Goal: Information Seeking & Learning: Learn about a topic

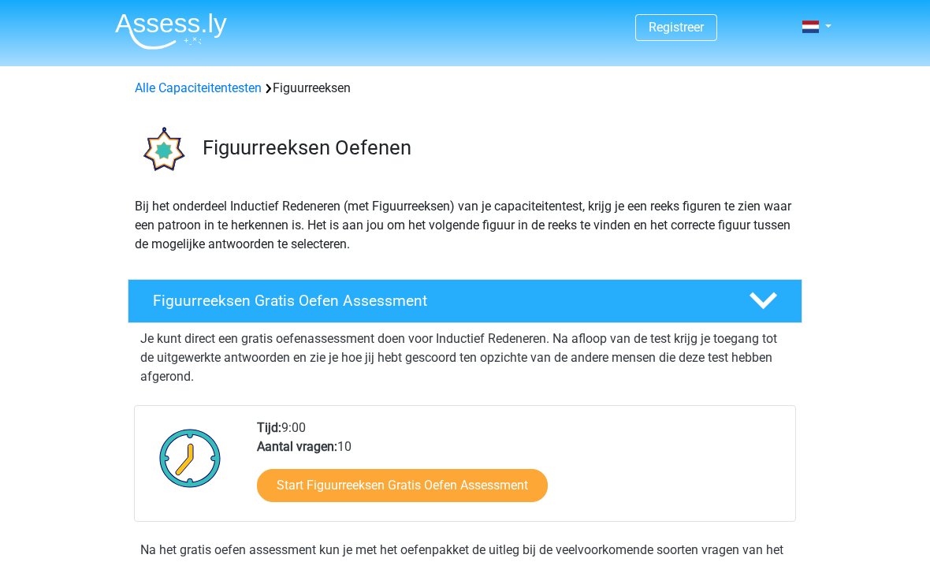
click at [530, 303] on h4 "Figuurreeksen Gratis Oefen Assessment" at bounding box center [438, 301] width 571 height 18
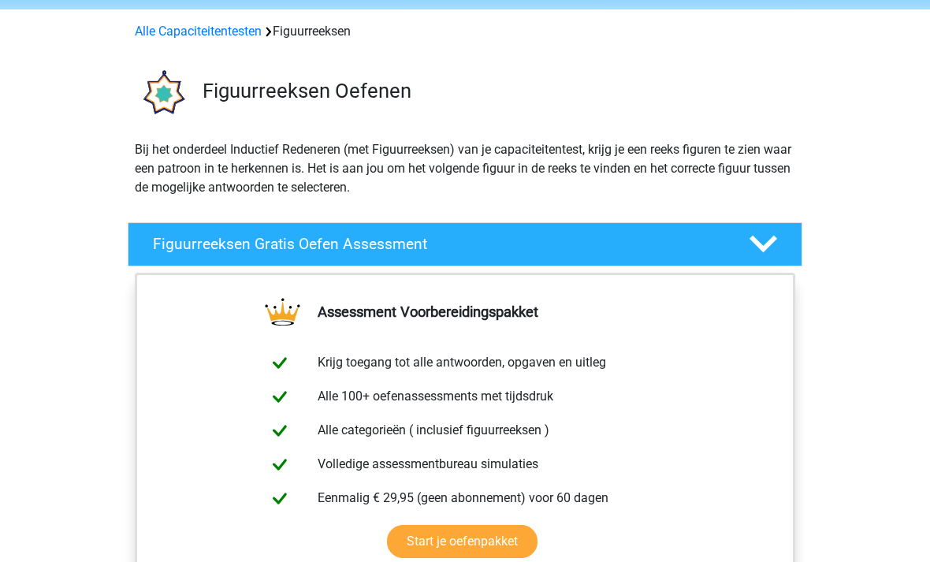
scroll to position [58, 0]
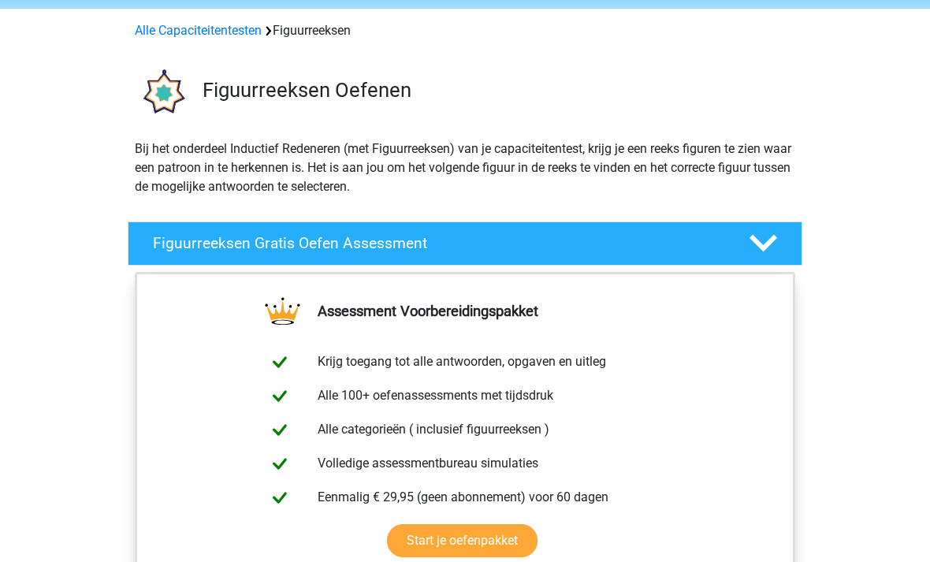
click at [796, 226] on div "Figuurreeksen Gratis Oefen Assessment" at bounding box center [465, 244] width 675 height 44
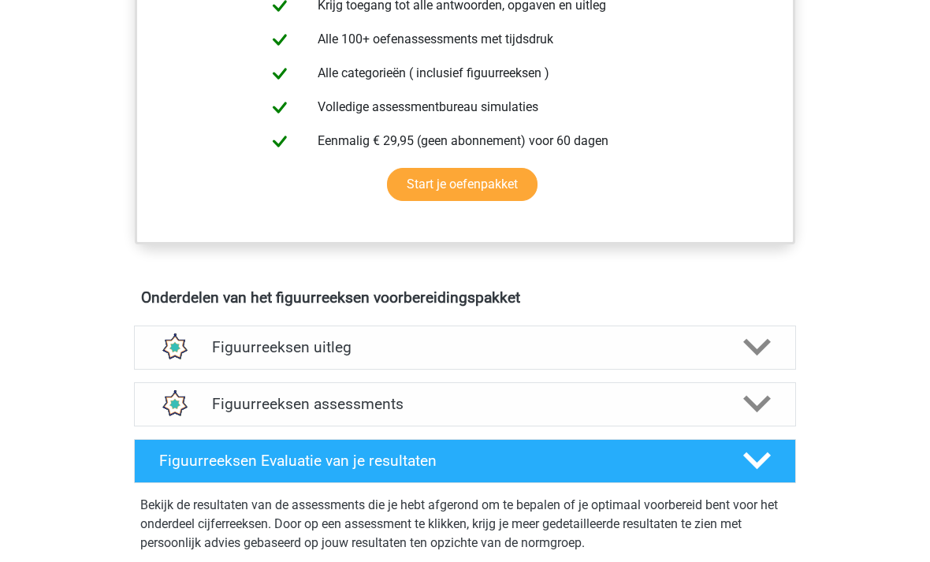
scroll to position [676, 0]
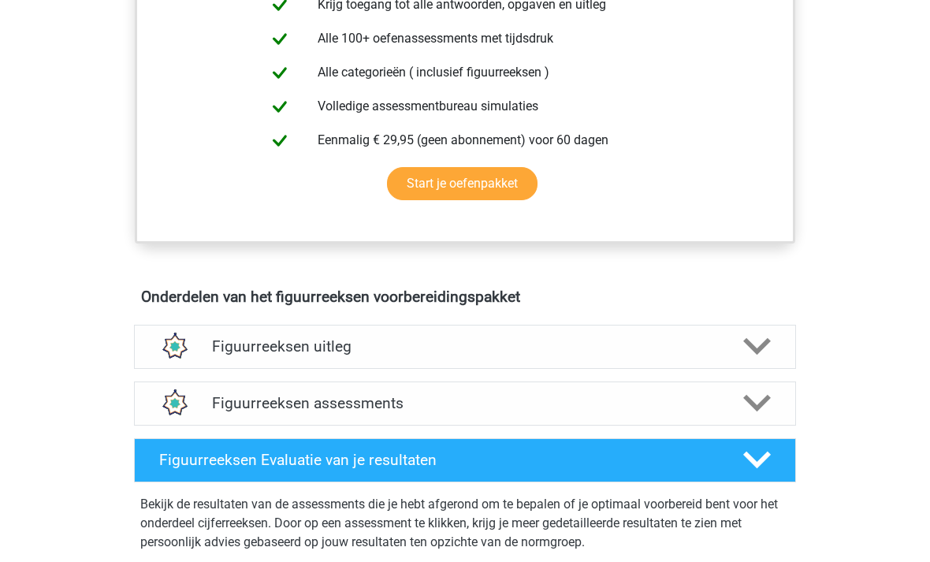
click at [761, 334] on icon at bounding box center [757, 347] width 28 height 28
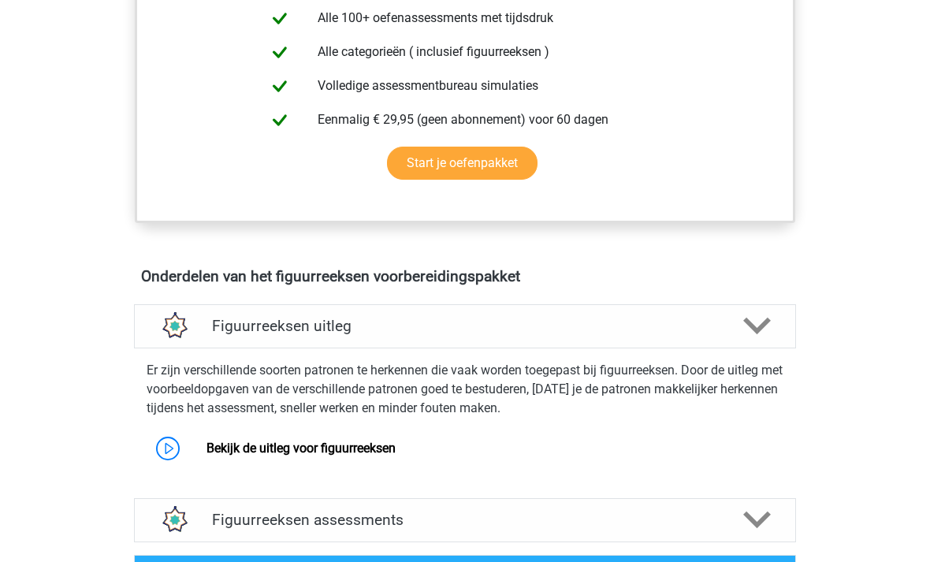
scroll to position [707, 0]
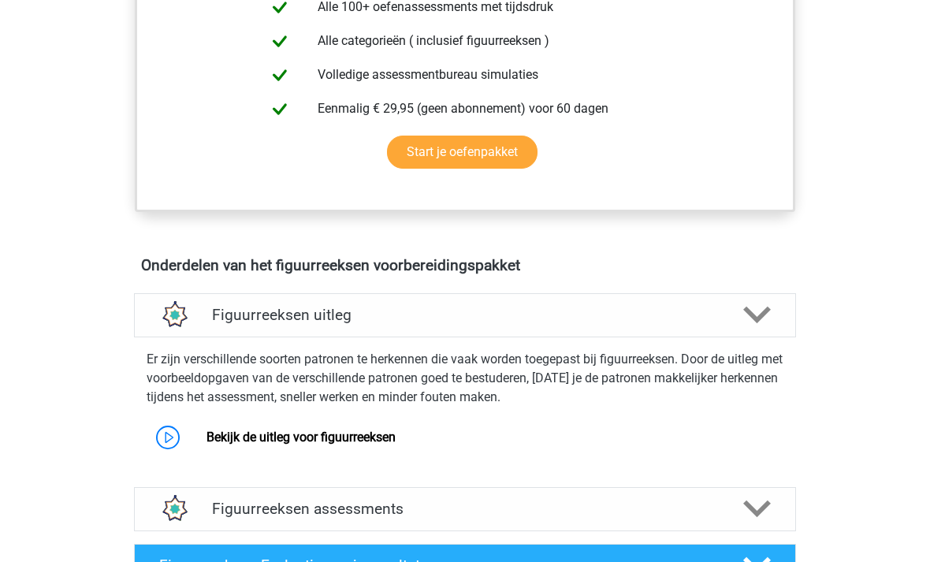
click at [352, 445] on link "Bekijk de uitleg voor figuurreeksen" at bounding box center [301, 437] width 189 height 15
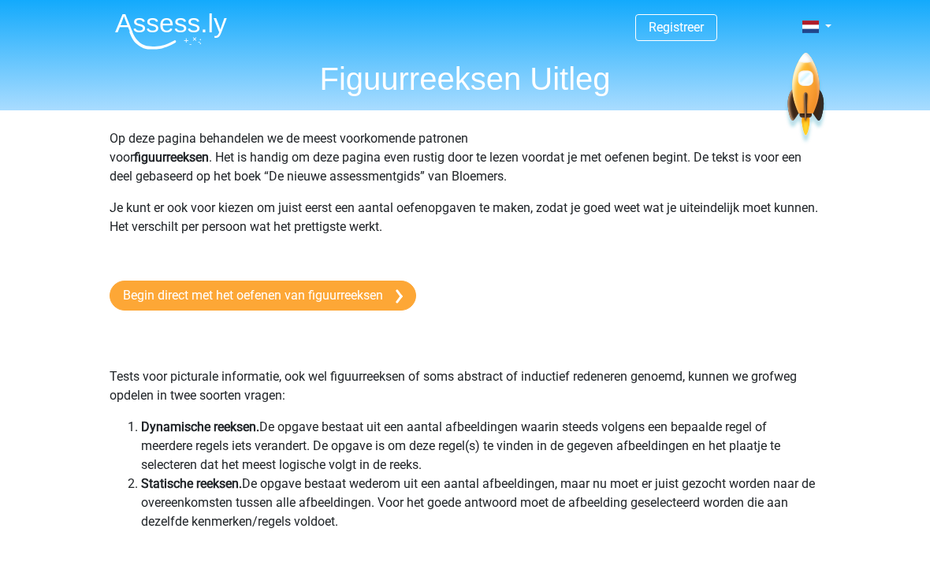
click at [391, 292] on link "Begin direct met het oefenen van figuurreeksen" at bounding box center [263, 296] width 307 height 30
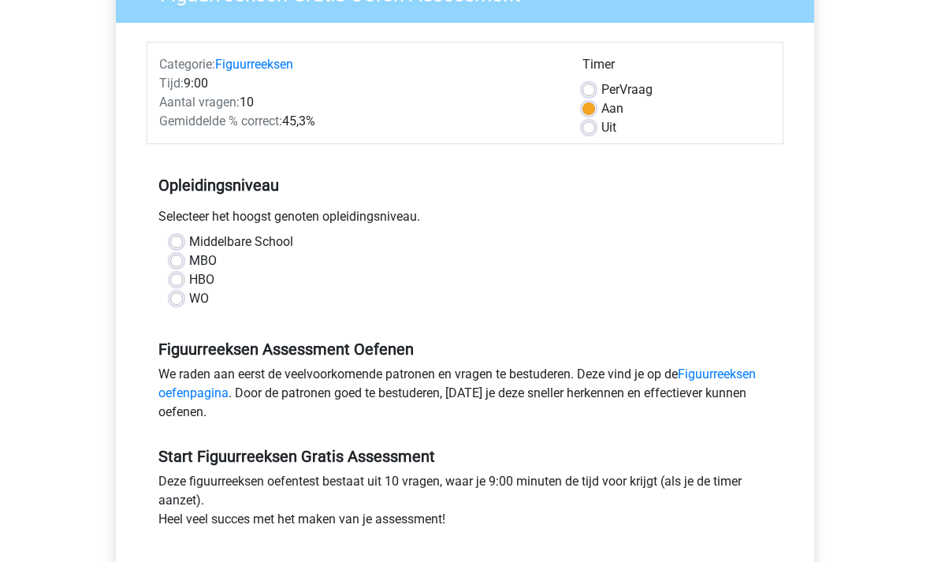
scroll to position [163, 0]
click at [189, 259] on label "MBO" at bounding box center [203, 260] width 28 height 19
click at [182, 259] on input "MBO" at bounding box center [176, 259] width 13 height 16
radio input "true"
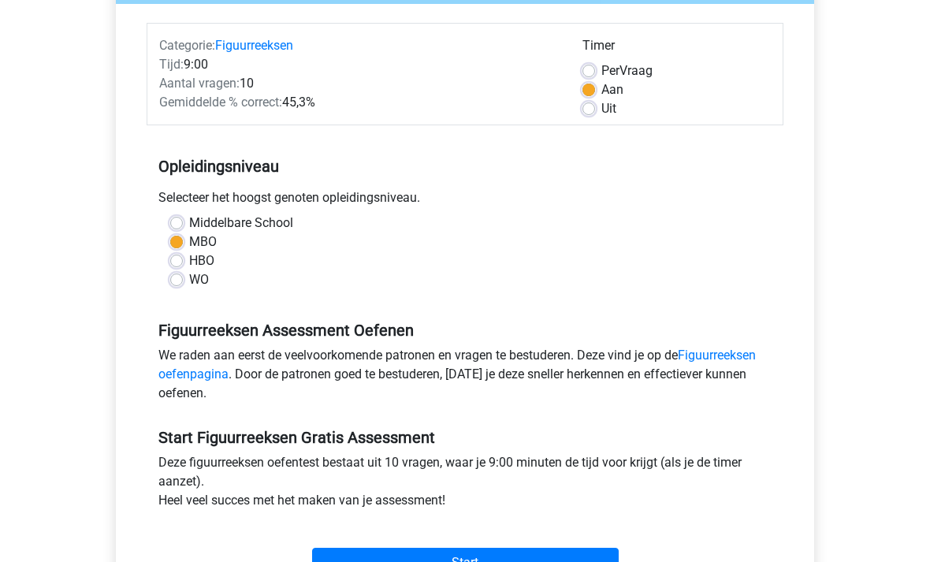
scroll to position [182, 0]
click at [569, 561] on input "Start" at bounding box center [465, 563] width 307 height 30
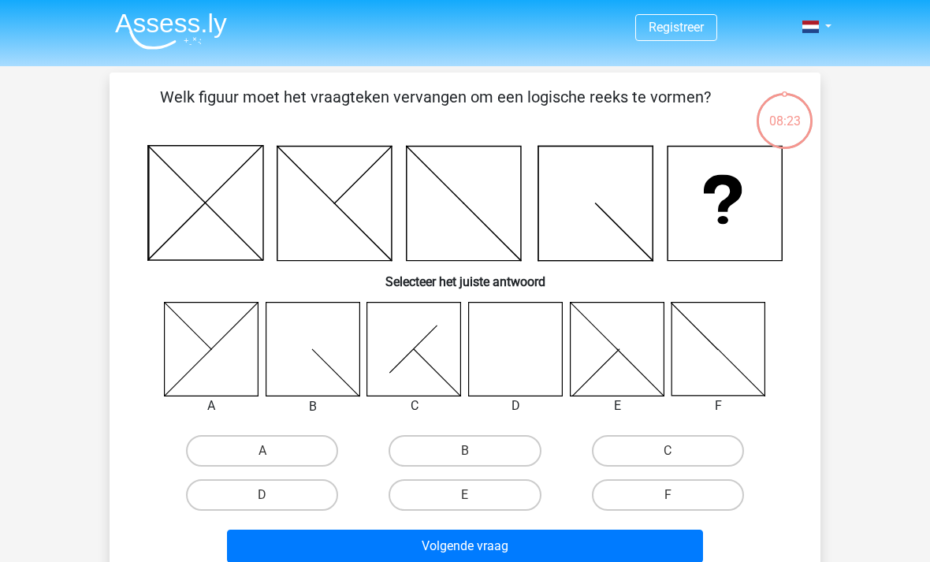
click at [497, 491] on label "E" at bounding box center [465, 495] width 152 height 32
click at [475, 495] on input "E" at bounding box center [470, 500] width 10 height 10
radio input "true"
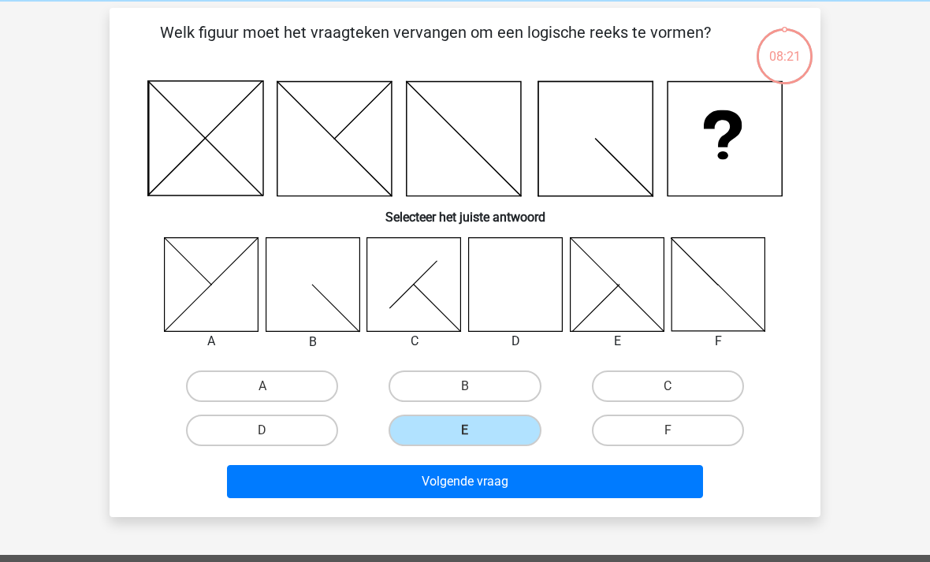
scroll to position [62, 0]
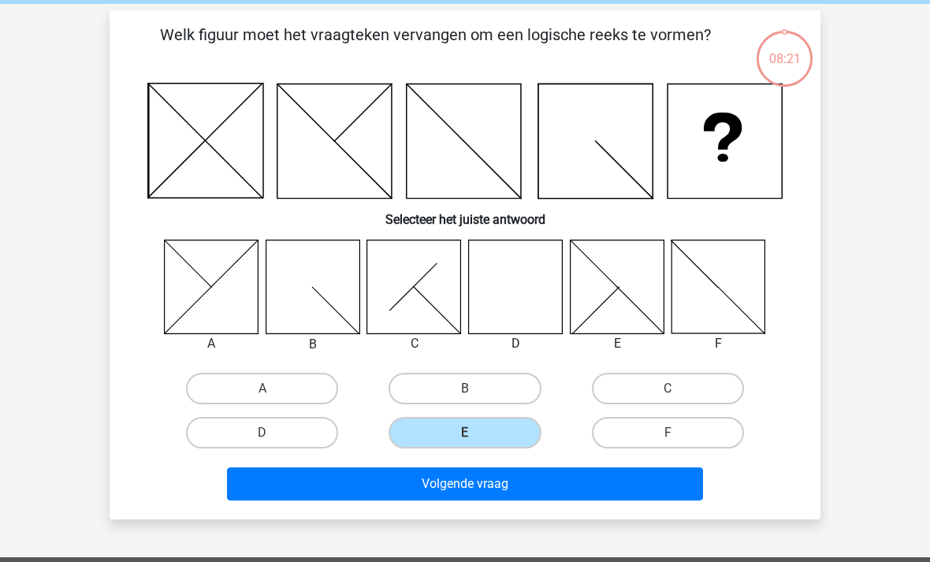
click at [637, 488] on button "Volgende vraag" at bounding box center [465, 483] width 477 height 33
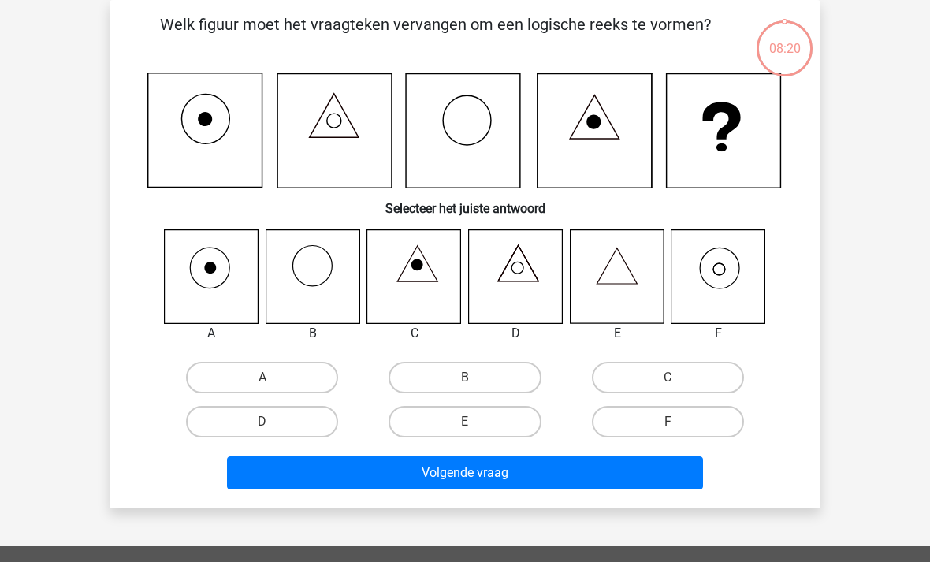
scroll to position [73, 0]
click at [688, 418] on label "F" at bounding box center [668, 422] width 152 height 32
click at [678, 422] on input "F" at bounding box center [673, 427] width 10 height 10
radio input "true"
click at [660, 482] on button "Volgende vraag" at bounding box center [465, 472] width 477 height 33
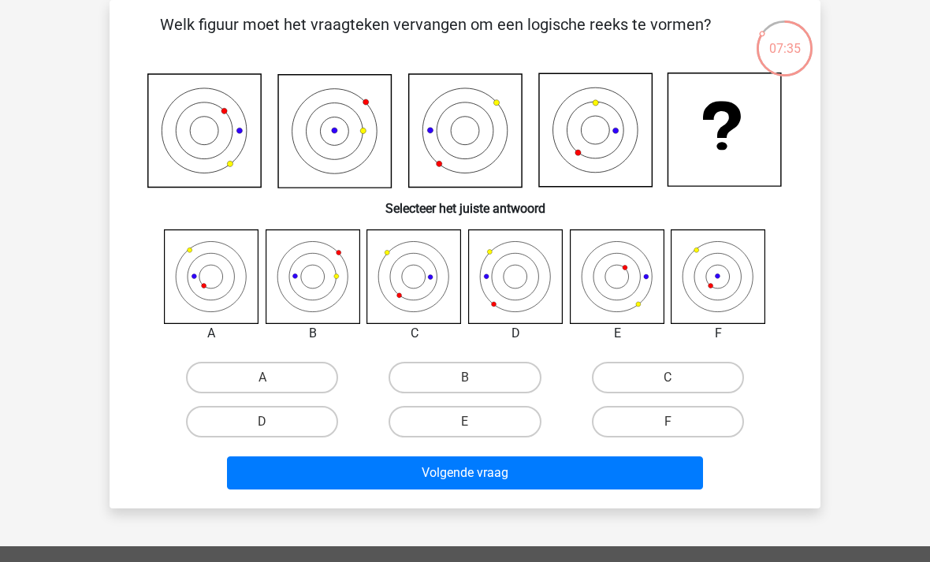
click at [440, 383] on label "B" at bounding box center [465, 378] width 152 height 32
click at [465, 383] on input "B" at bounding box center [470, 383] width 10 height 10
radio input "true"
click at [543, 473] on button "Volgende vraag" at bounding box center [465, 472] width 477 height 33
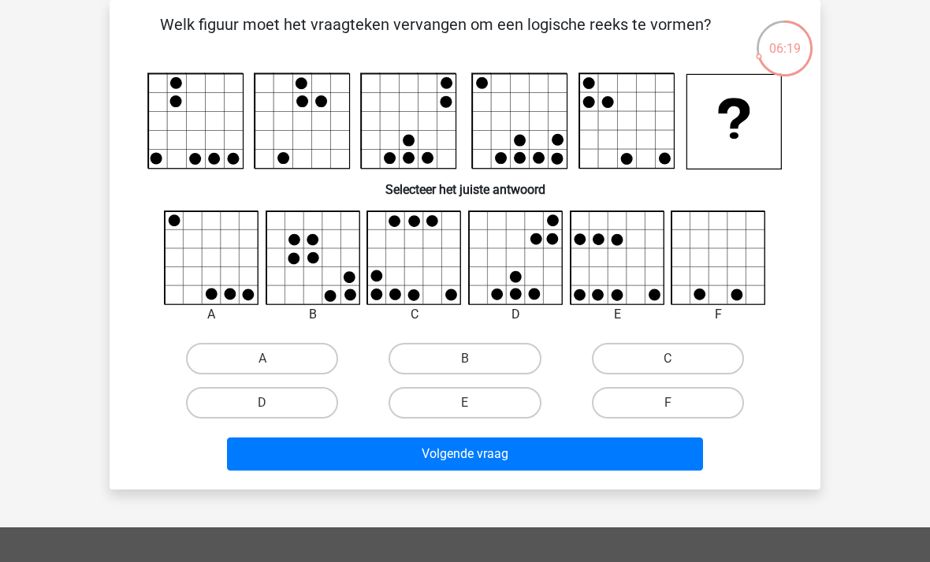
click at [292, 412] on label "D" at bounding box center [262, 403] width 152 height 32
click at [273, 412] on input "D" at bounding box center [268, 408] width 10 height 10
radio input "true"
click at [400, 456] on button "Volgende vraag" at bounding box center [465, 454] width 477 height 33
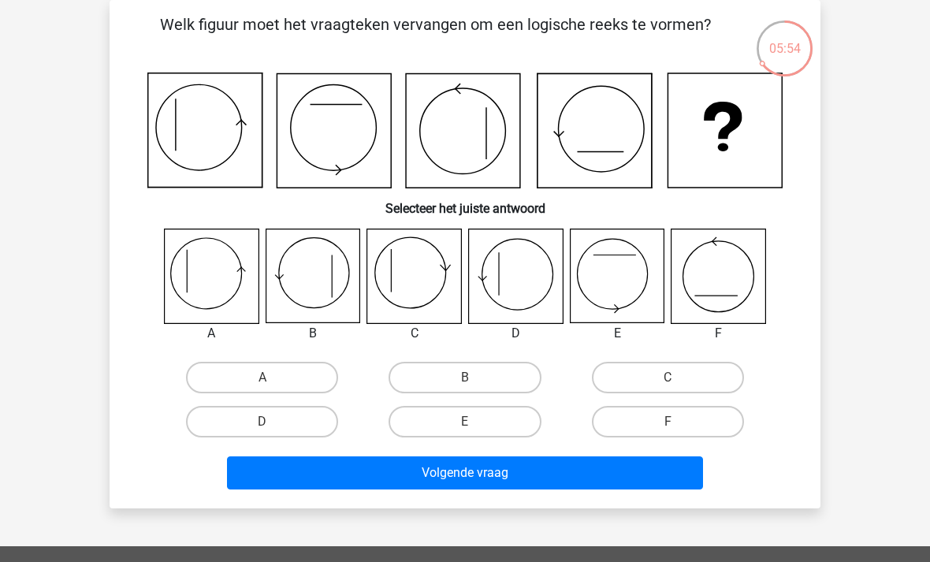
click at [452, 423] on label "E" at bounding box center [465, 422] width 152 height 32
click at [465, 423] on input "E" at bounding box center [470, 427] width 10 height 10
radio input "true"
click at [441, 475] on button "Volgende vraag" at bounding box center [465, 472] width 477 height 33
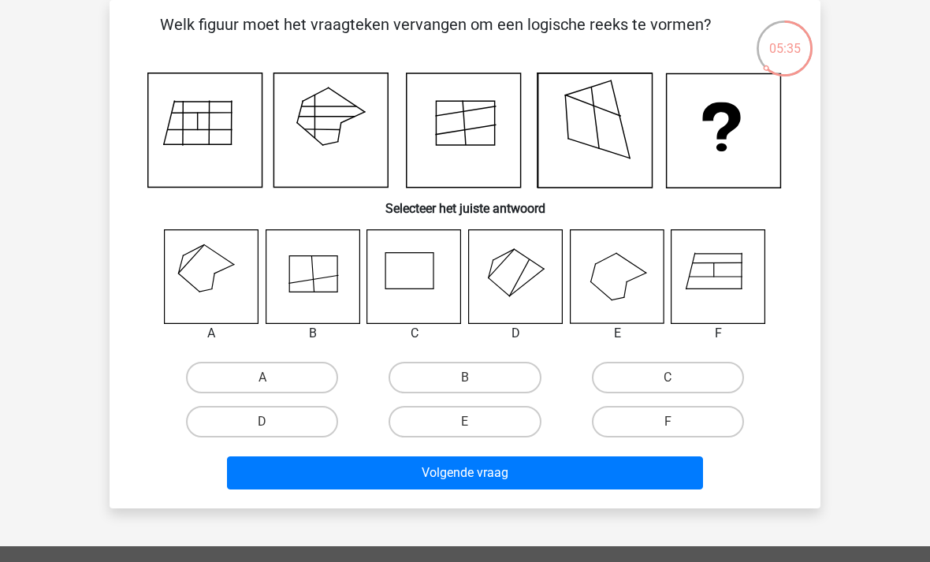
click at [480, 419] on label "E" at bounding box center [465, 422] width 152 height 32
click at [475, 422] on input "E" at bounding box center [470, 427] width 10 height 10
radio input "true"
click at [474, 473] on button "Volgende vraag" at bounding box center [465, 472] width 477 height 33
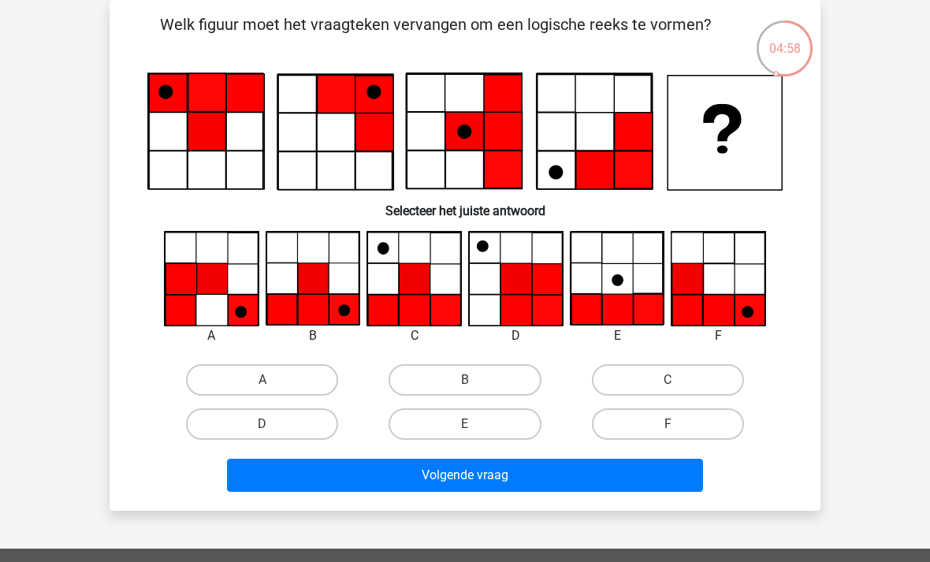
click at [724, 433] on label "F" at bounding box center [668, 424] width 152 height 32
click at [678, 433] on input "F" at bounding box center [673, 429] width 10 height 10
radio input "true"
click at [676, 490] on button "Volgende vraag" at bounding box center [465, 475] width 477 height 33
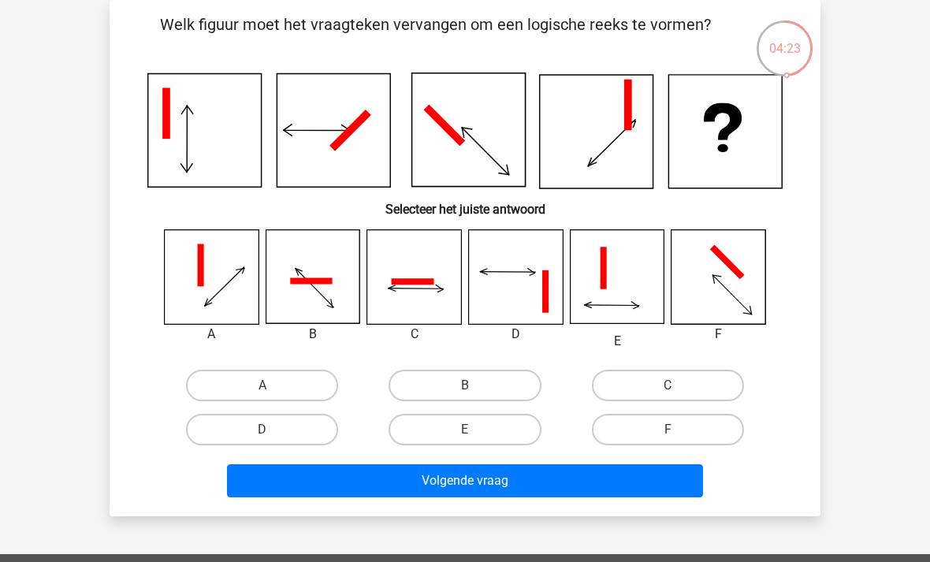
click at [704, 430] on label "F" at bounding box center [668, 430] width 152 height 32
click at [678, 430] on input "F" at bounding box center [673, 435] width 10 height 10
radio input "true"
click at [667, 485] on button "Volgende vraag" at bounding box center [465, 480] width 477 height 33
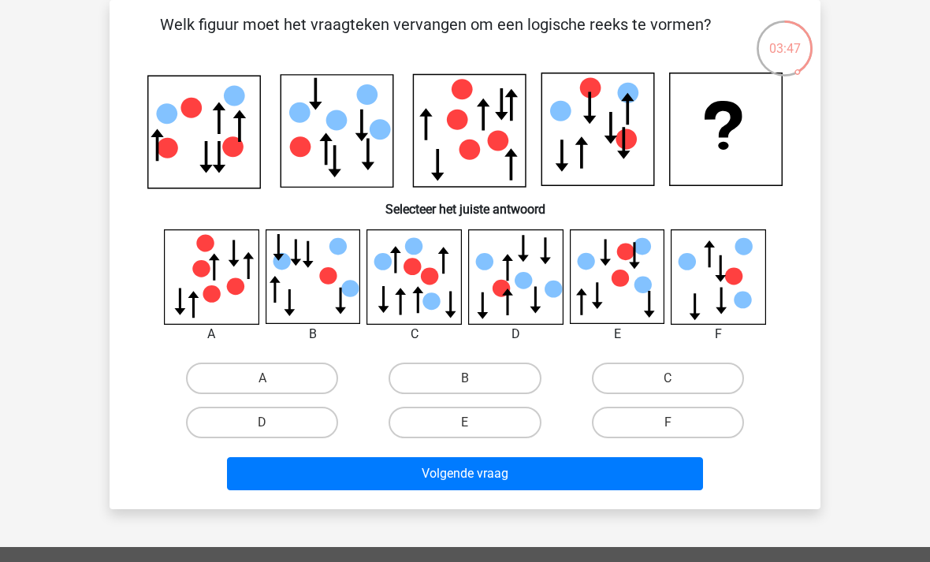
click at [690, 371] on label "C" at bounding box center [668, 379] width 152 height 32
click at [678, 378] on input "C" at bounding box center [673, 383] width 10 height 10
radio input "true"
click at [623, 477] on button "Volgende vraag" at bounding box center [465, 473] width 477 height 33
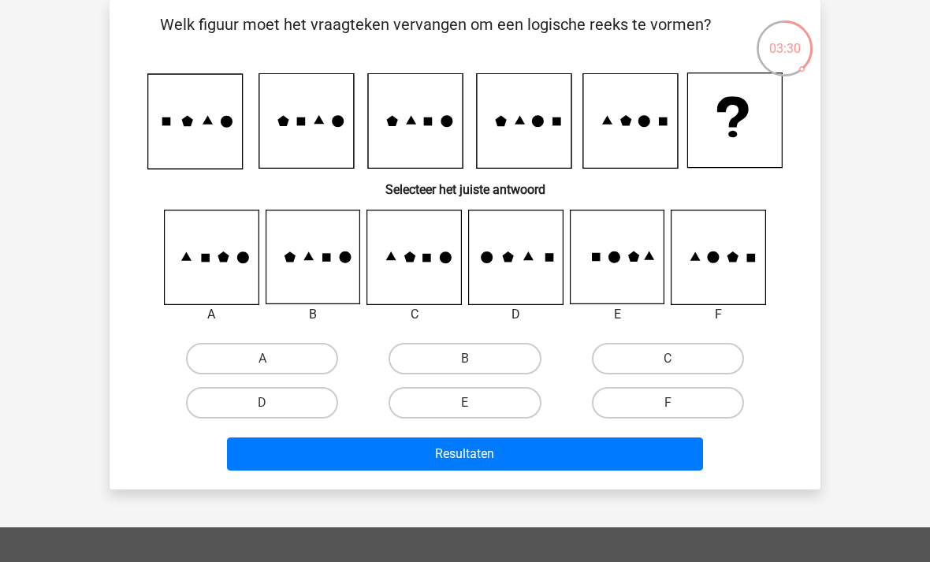
click at [715, 407] on label "F" at bounding box center [668, 403] width 152 height 32
click at [678, 407] on input "F" at bounding box center [673, 408] width 10 height 10
radio input "true"
click at [631, 462] on button "Resultaten" at bounding box center [465, 454] width 477 height 33
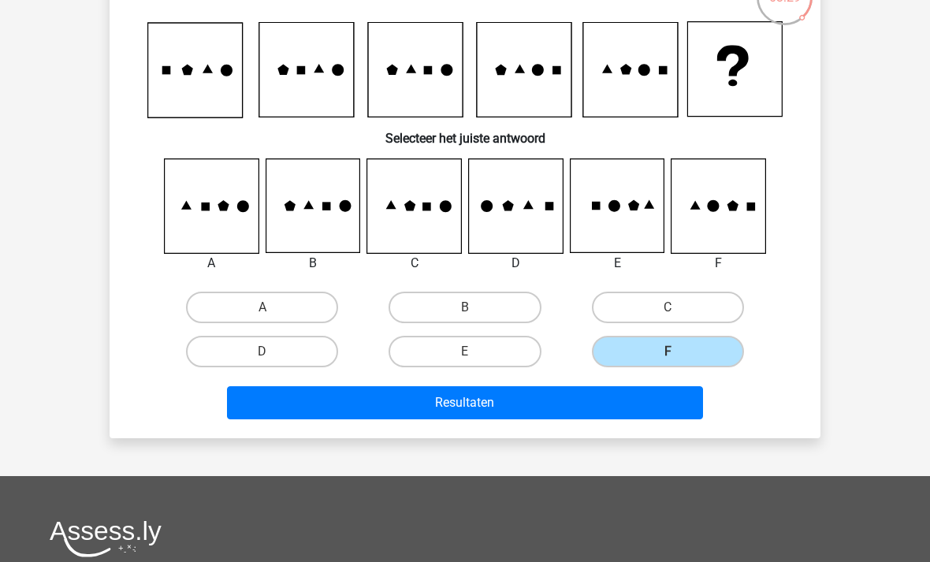
scroll to position [124, 0]
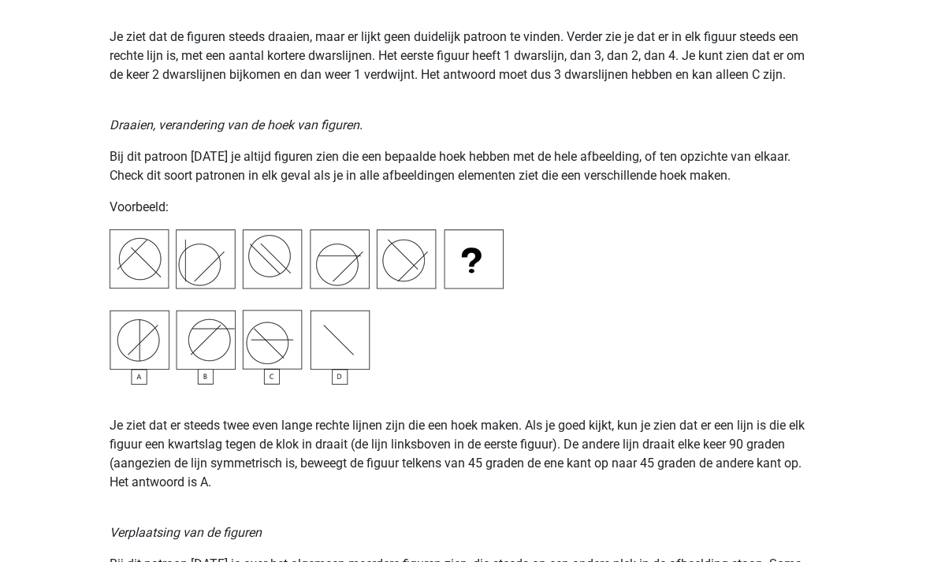
scroll to position [1903, 0]
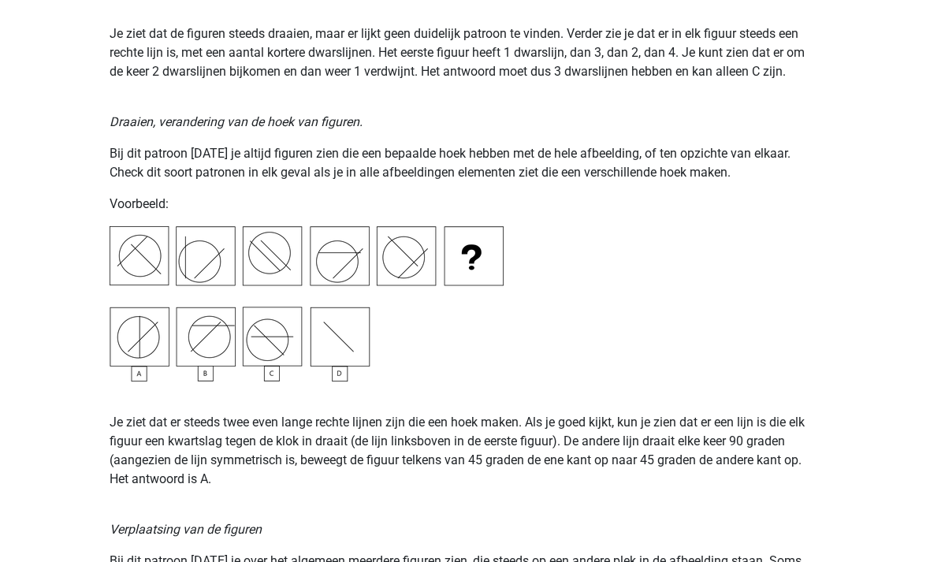
click at [226, 290] on img at bounding box center [307, 304] width 394 height 155
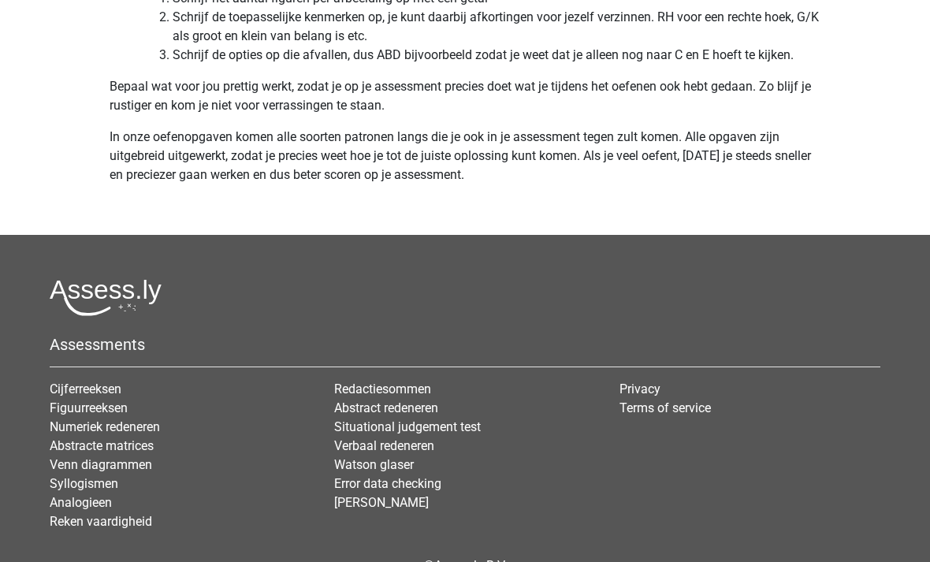
scroll to position [4940, 0]
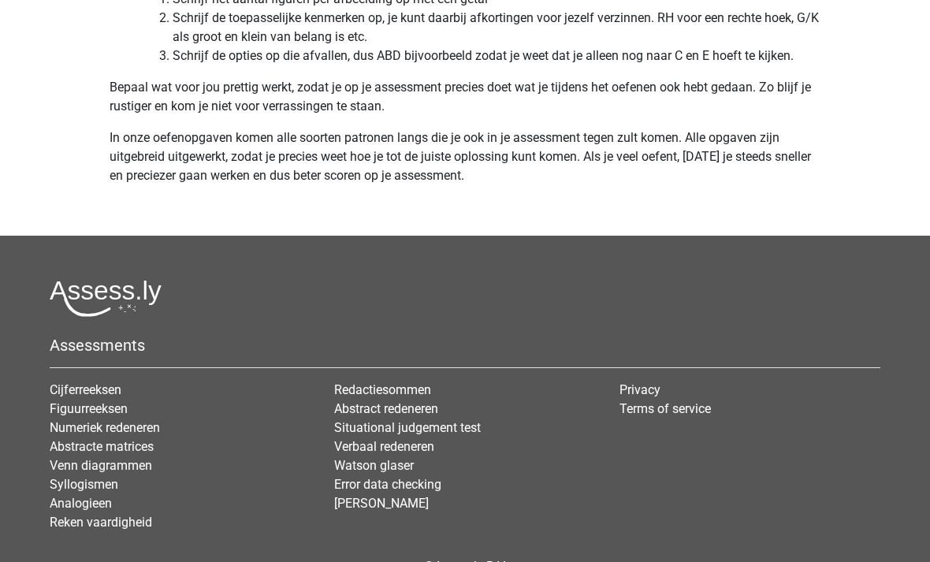
click at [98, 501] on link "Analogieen" at bounding box center [81, 503] width 62 height 15
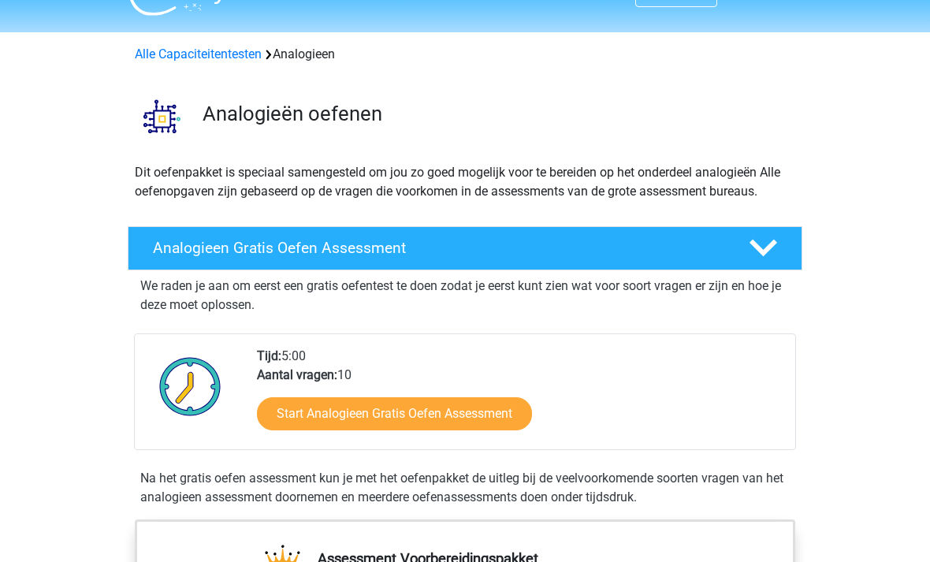
scroll to position [34, 0]
click at [506, 423] on link "Start Analogieen Gratis Oefen Assessment" at bounding box center [394, 413] width 275 height 33
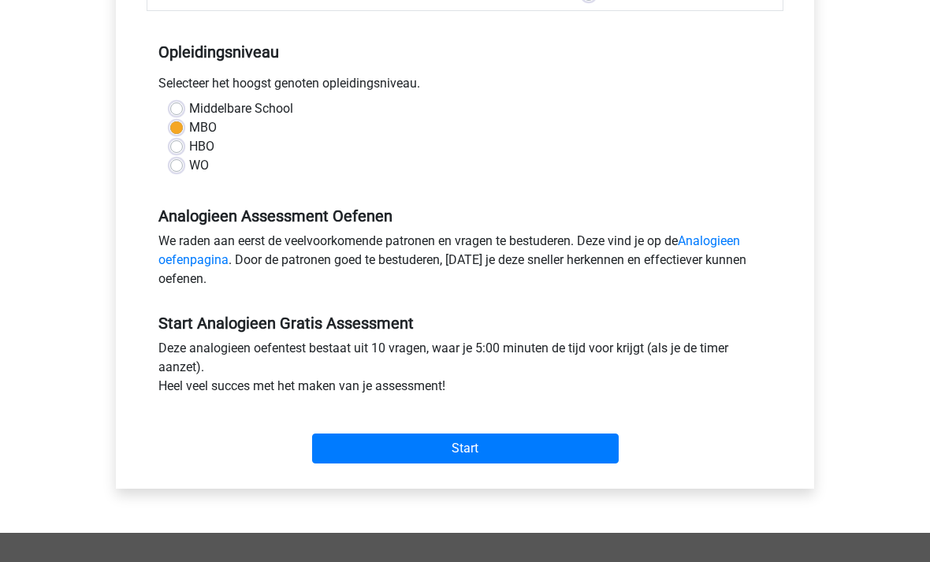
scroll to position [295, 0]
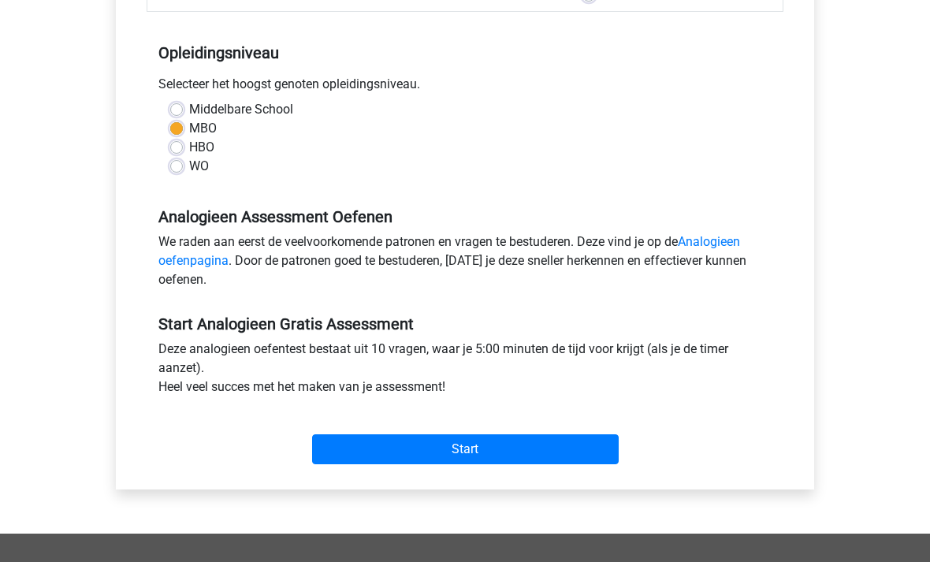
click at [565, 457] on input "Start" at bounding box center [465, 450] width 307 height 30
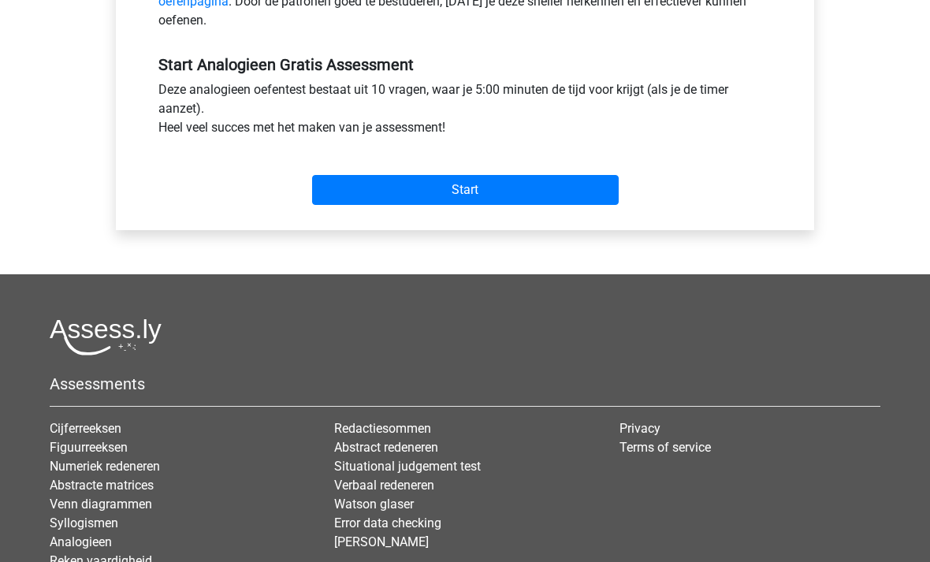
scroll to position [633, 0]
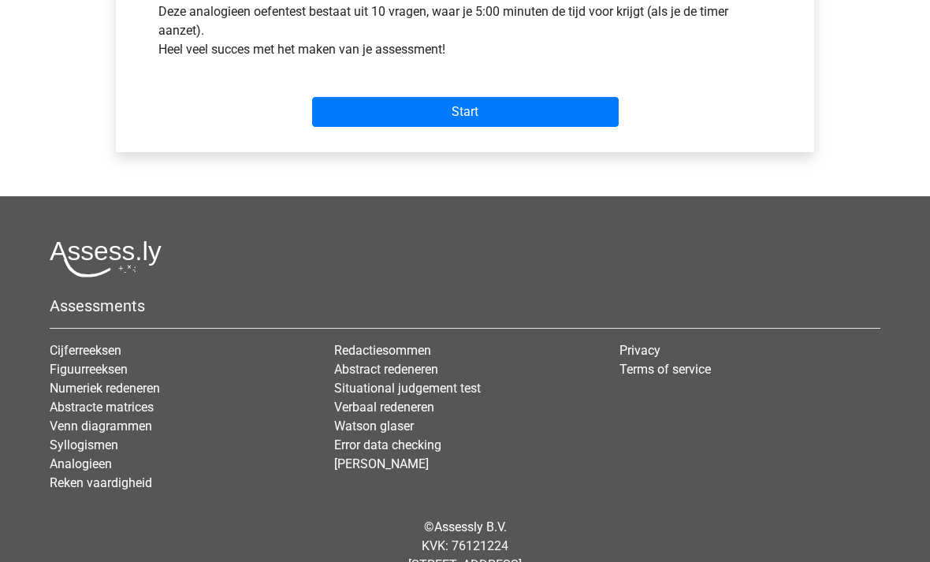
click at [433, 410] on link "Verbaal redeneren" at bounding box center [384, 407] width 100 height 15
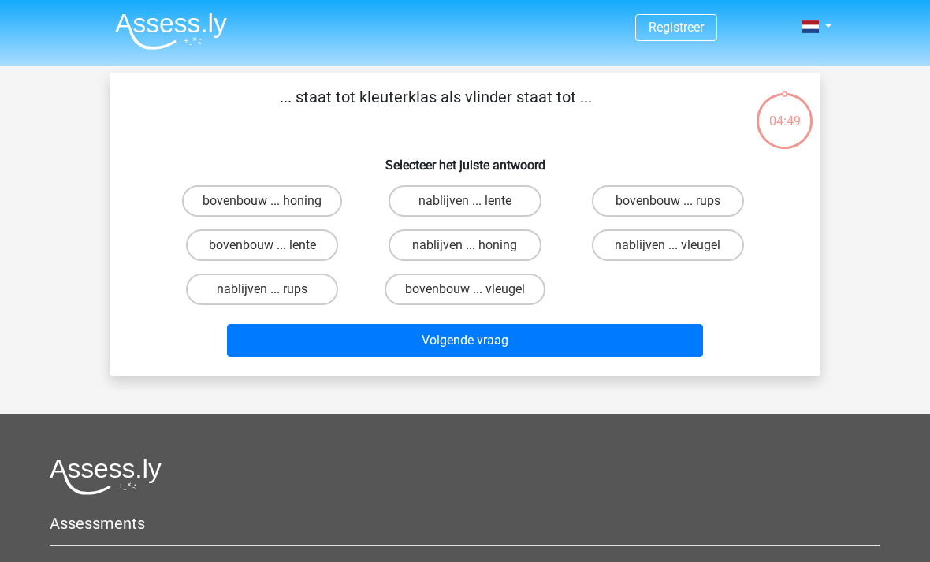
click at [688, 196] on label "bovenbouw ... rups" at bounding box center [668, 201] width 152 height 32
click at [678, 201] on input "bovenbouw ... rups" at bounding box center [673, 206] width 10 height 10
radio input "true"
click at [561, 348] on button "Volgende vraag" at bounding box center [465, 340] width 477 height 33
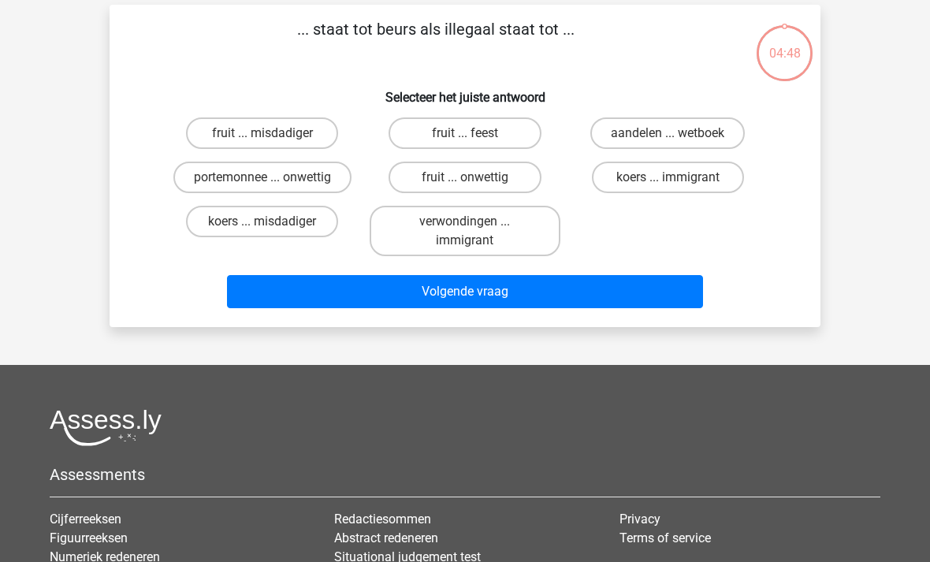
scroll to position [73, 0]
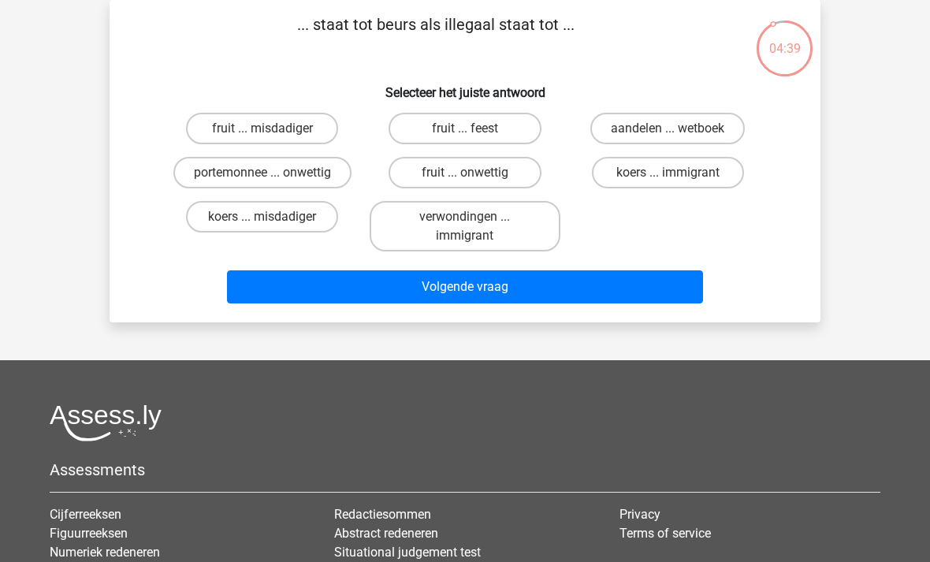
click at [333, 176] on label "portemonnee ... onwettig" at bounding box center [262, 173] width 178 height 32
click at [273, 176] on input "portemonnee ... onwettig" at bounding box center [268, 178] width 10 height 10
radio input "true"
click at [502, 291] on button "Volgende vraag" at bounding box center [465, 286] width 477 height 33
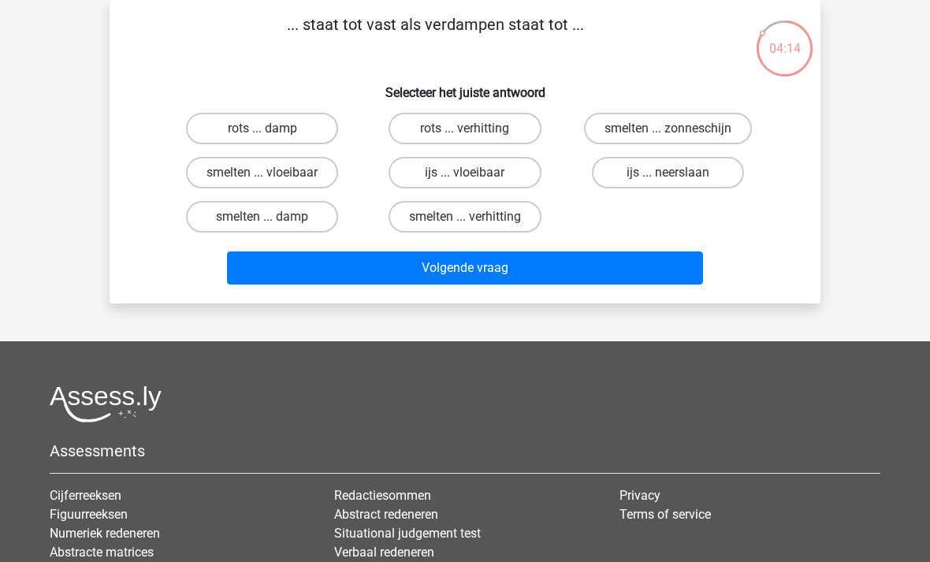
click at [512, 218] on label "smelten ... verhitting" at bounding box center [465, 217] width 153 height 32
click at [475, 218] on input "smelten ... verhitting" at bounding box center [470, 222] width 10 height 10
radio input "true"
click at [552, 262] on button "Volgende vraag" at bounding box center [465, 267] width 477 height 33
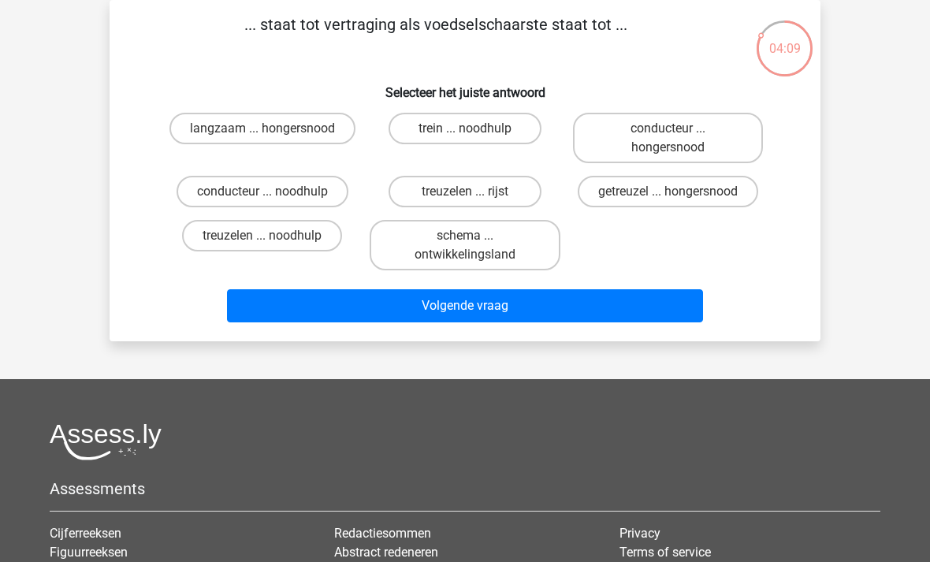
click at [661, 192] on label "getreuzel ... hongersnood" at bounding box center [668, 192] width 181 height 32
click at [668, 192] on input "getreuzel ... hongersnood" at bounding box center [673, 197] width 10 height 10
radio input "true"
click at [524, 322] on button "Volgende vraag" at bounding box center [465, 305] width 477 height 33
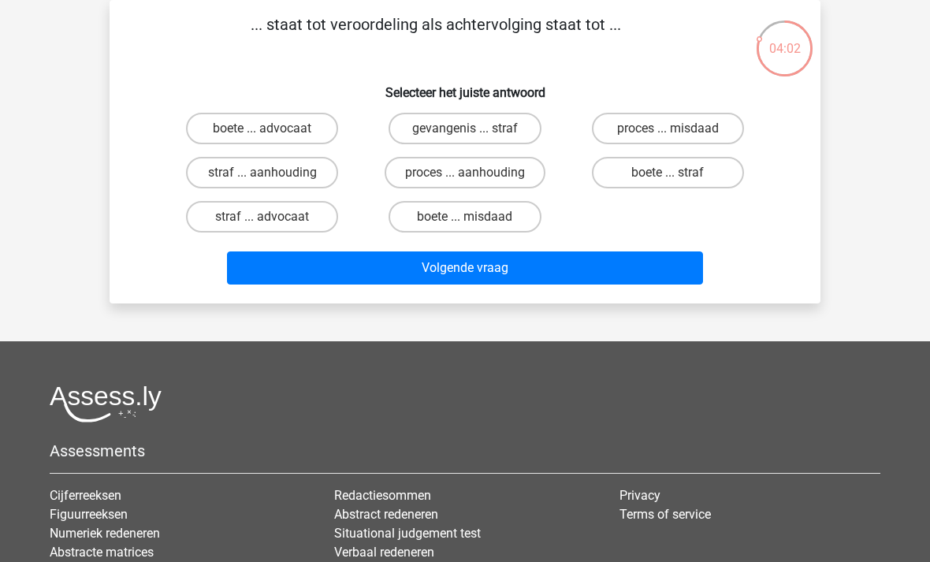
click at [498, 170] on label "proces ... aanhouding" at bounding box center [465, 173] width 161 height 32
click at [475, 173] on input "proces ... aanhouding" at bounding box center [470, 178] width 10 height 10
radio input "true"
click at [575, 265] on button "Volgende vraag" at bounding box center [465, 267] width 477 height 33
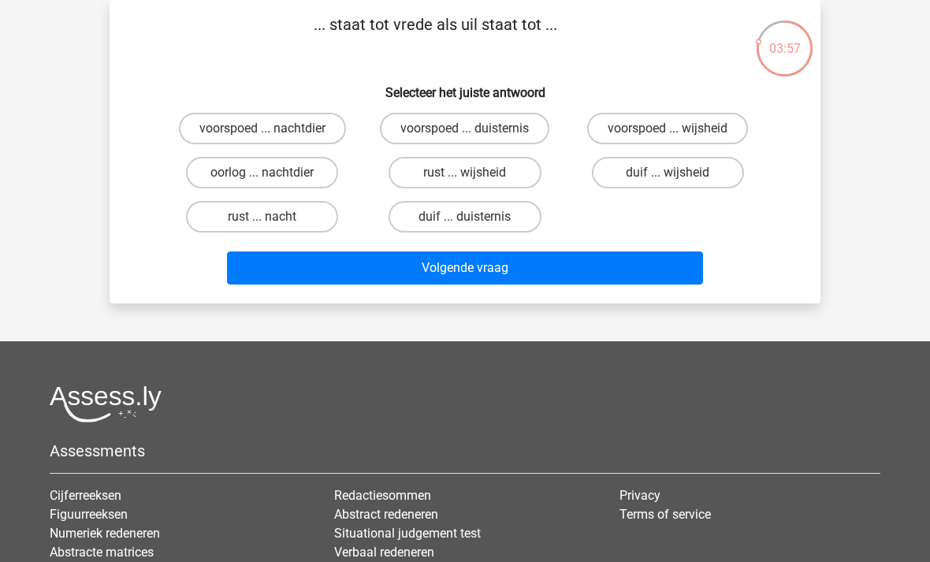
click at [687, 127] on label "voorspoed ... wijsheid" at bounding box center [667, 129] width 161 height 32
click at [678, 128] on input "voorspoed ... wijsheid" at bounding box center [673, 133] width 10 height 10
radio input "true"
click at [587, 271] on button "Volgende vraag" at bounding box center [465, 267] width 477 height 33
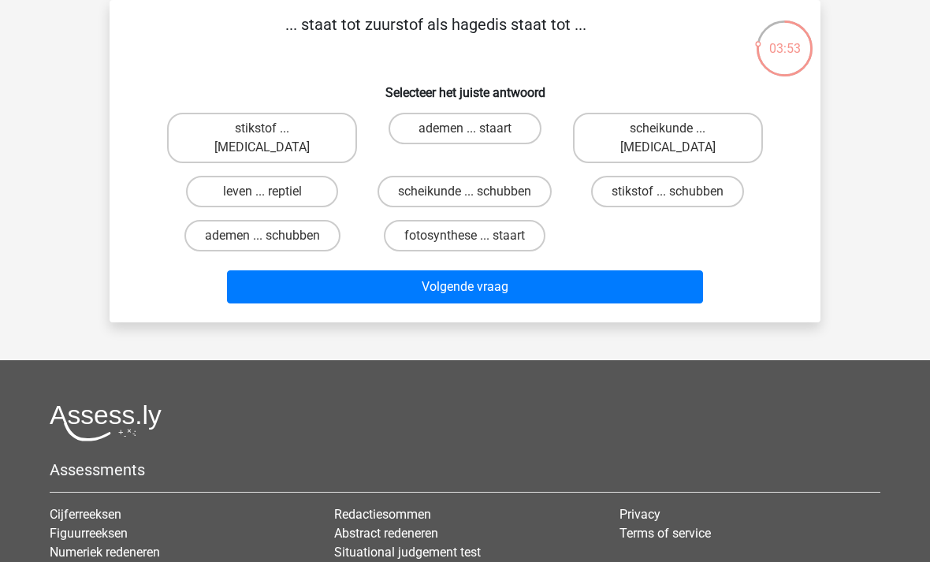
click at [671, 176] on label "stikstof ... schubben" at bounding box center [667, 192] width 153 height 32
click at [671, 192] on input "stikstof ... schubben" at bounding box center [673, 197] width 10 height 10
radio input "true"
click at [578, 270] on button "Volgende vraag" at bounding box center [465, 286] width 477 height 33
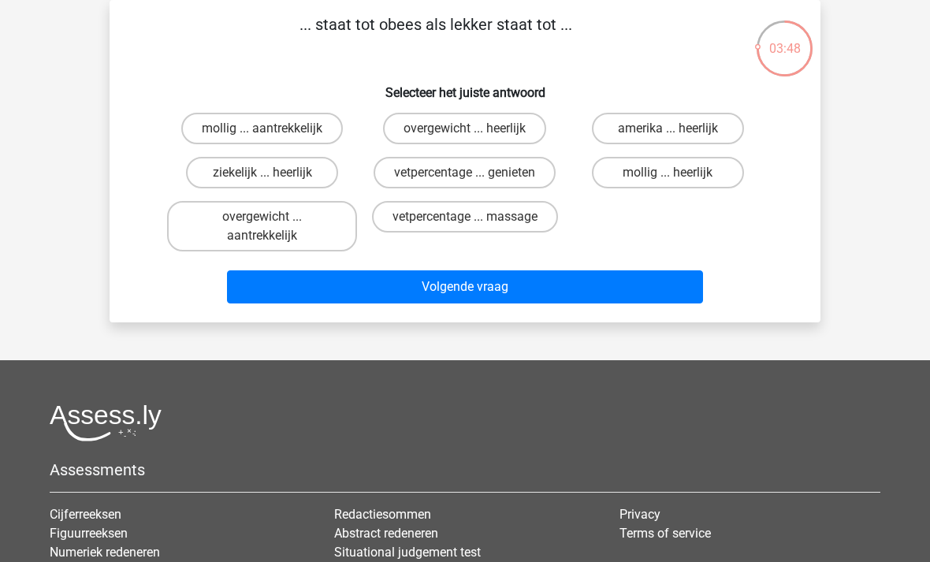
click at [325, 236] on label "overgewicht ... aantrekkelijk" at bounding box center [262, 226] width 190 height 50
click at [273, 227] on input "overgewicht ... aantrekkelijk" at bounding box center [268, 222] width 10 height 10
radio input "true"
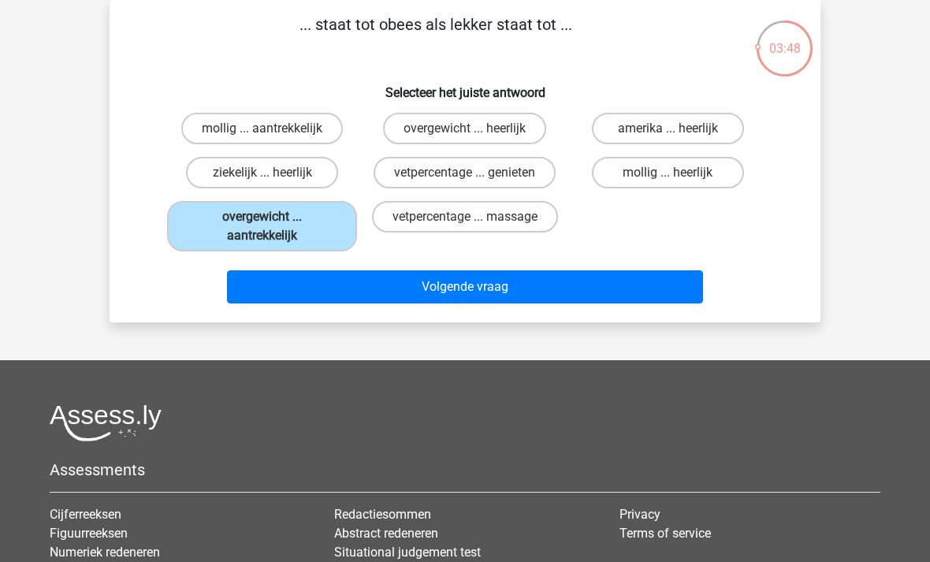
click at [492, 291] on button "Volgende vraag" at bounding box center [465, 286] width 477 height 33
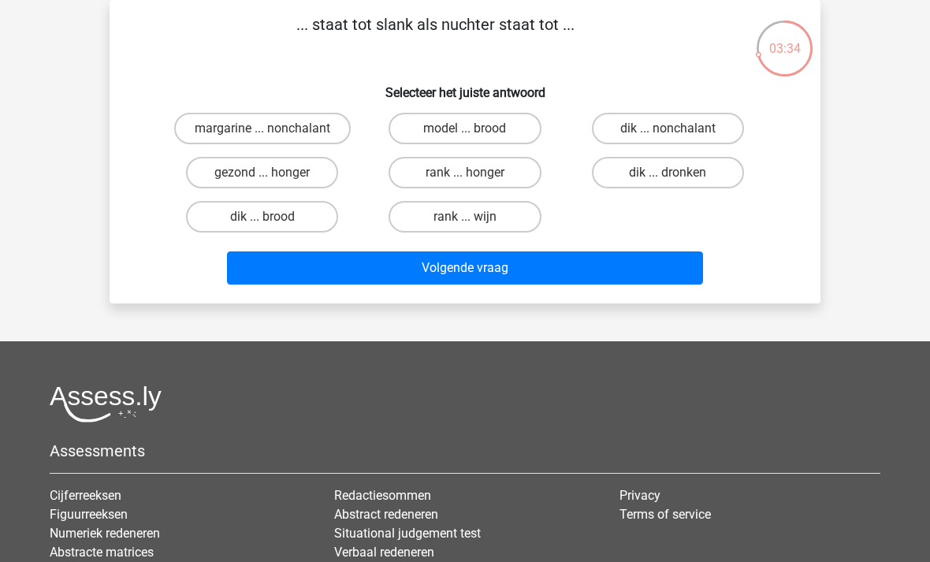
click at [486, 173] on label "rank ... honger" at bounding box center [465, 173] width 152 height 32
click at [475, 173] on input "rank ... honger" at bounding box center [470, 178] width 10 height 10
radio input "true"
click at [498, 266] on button "Volgende vraag" at bounding box center [465, 267] width 477 height 33
click at [309, 134] on label "marmer ... gebroken" at bounding box center [262, 129] width 152 height 32
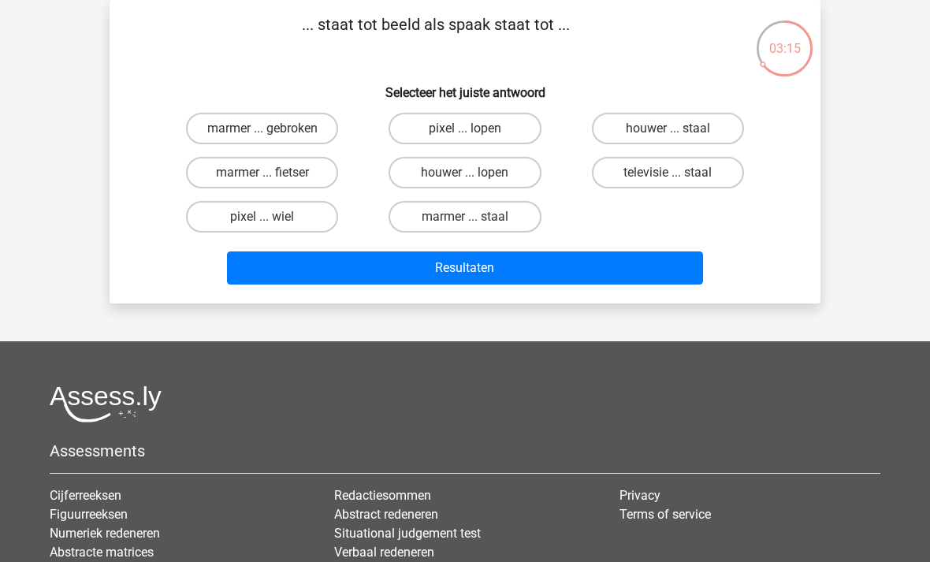
click at [273, 134] on input "marmer ... gebroken" at bounding box center [268, 133] width 10 height 10
radio input "true"
click at [514, 279] on button "Resultaten" at bounding box center [465, 267] width 477 height 33
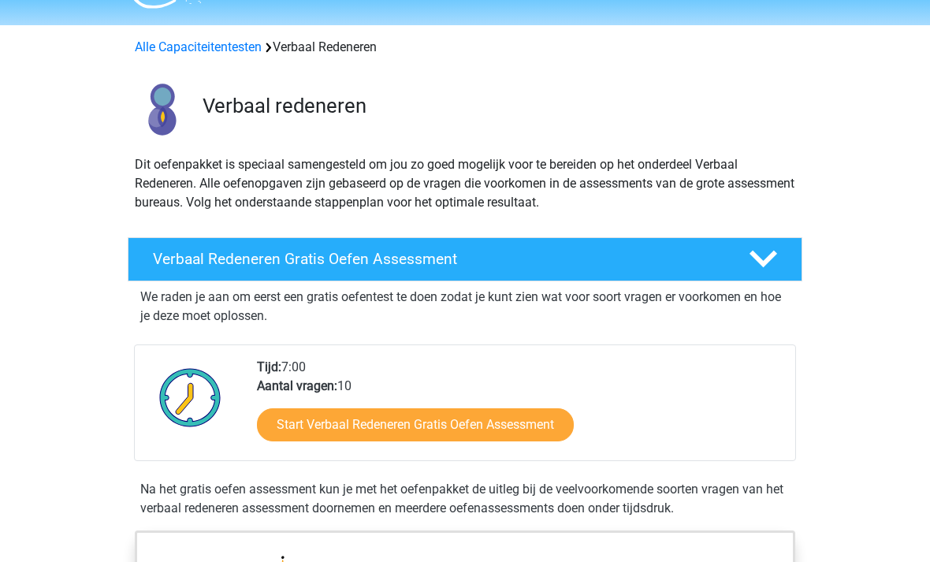
scroll to position [40, 0]
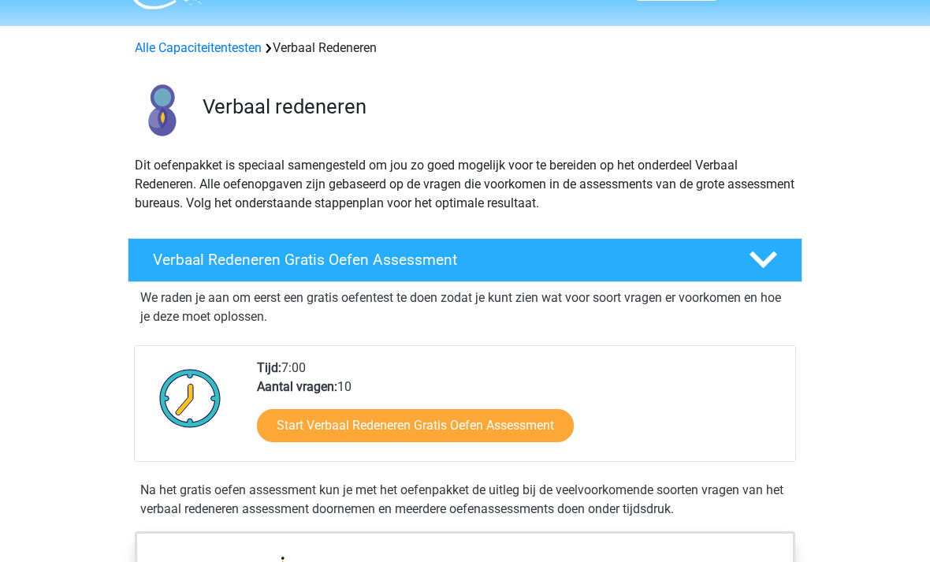
click at [555, 422] on link "Start Verbaal Redeneren Gratis Oefen Assessment" at bounding box center [415, 425] width 317 height 33
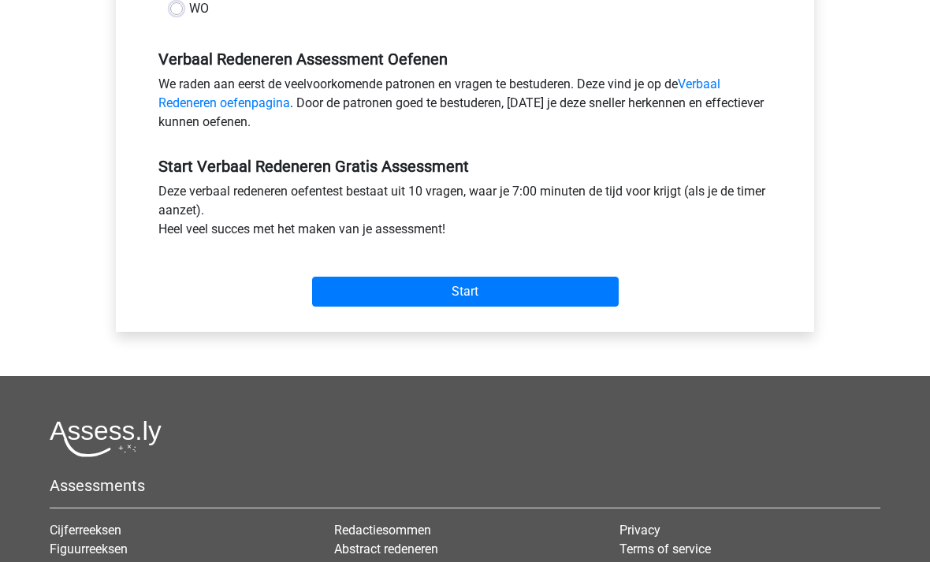
scroll to position [445, 0]
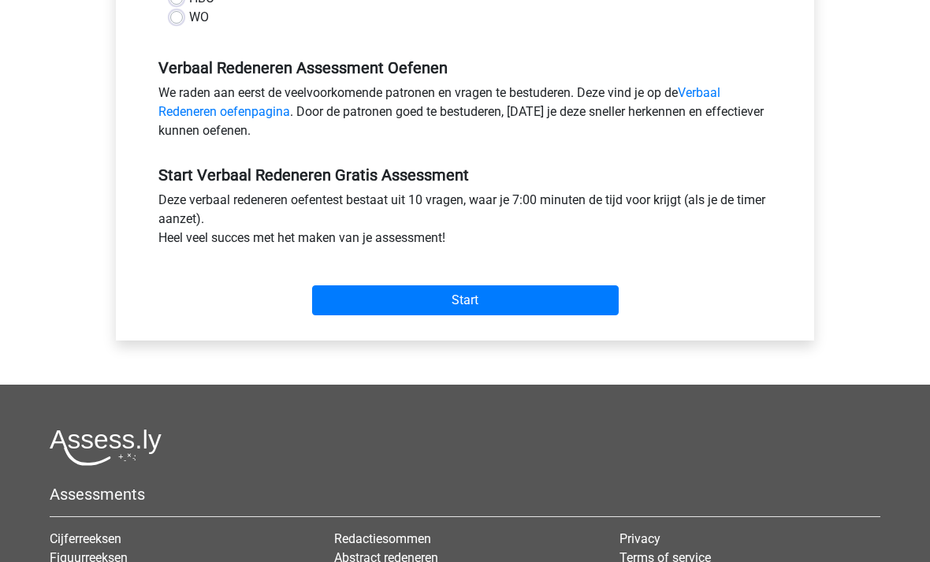
click at [557, 301] on input "Start" at bounding box center [465, 300] width 307 height 30
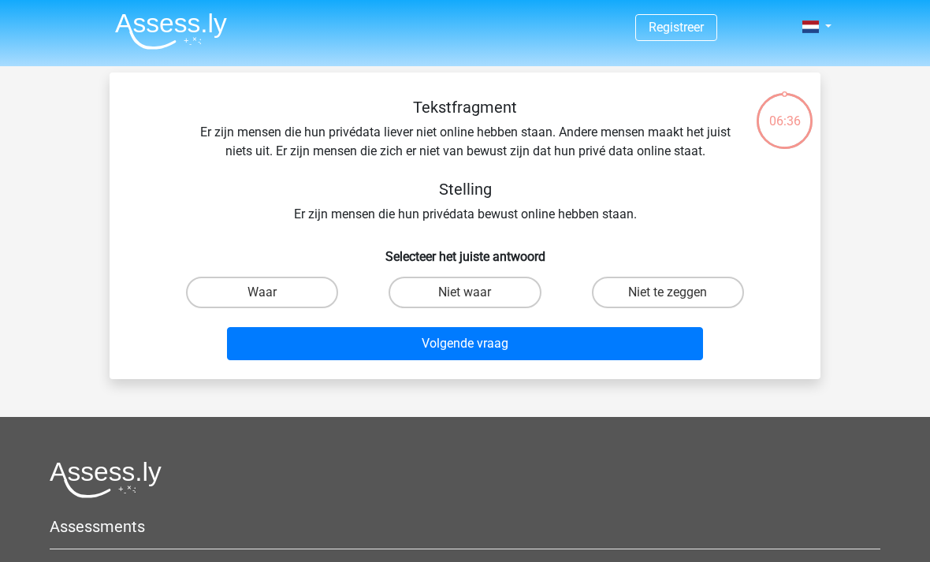
click at [302, 289] on label "Waar" at bounding box center [262, 293] width 152 height 32
click at [273, 292] on input "Waar" at bounding box center [268, 297] width 10 height 10
radio input "true"
click at [507, 339] on button "Volgende vraag" at bounding box center [465, 343] width 477 height 33
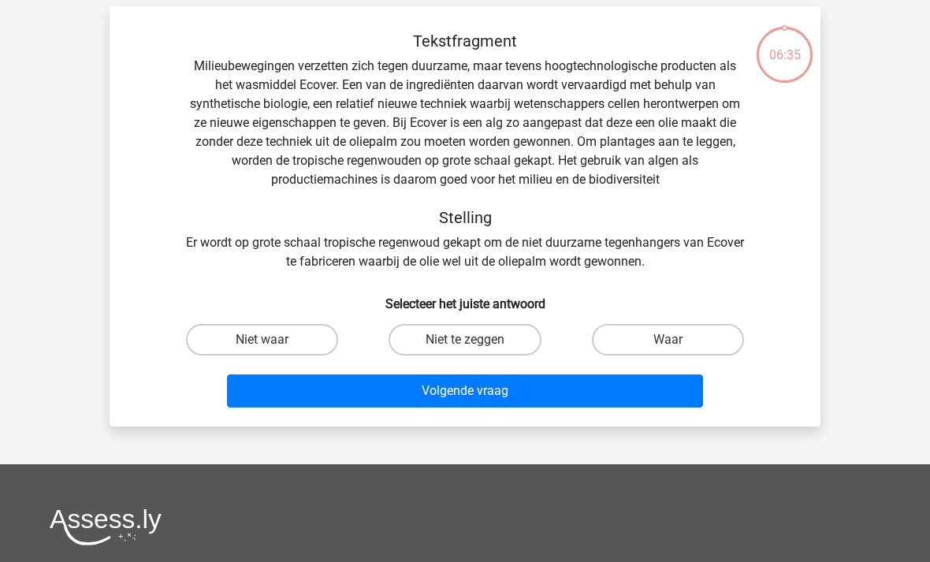
scroll to position [73, 0]
